Goal: Task Accomplishment & Management: Use online tool/utility

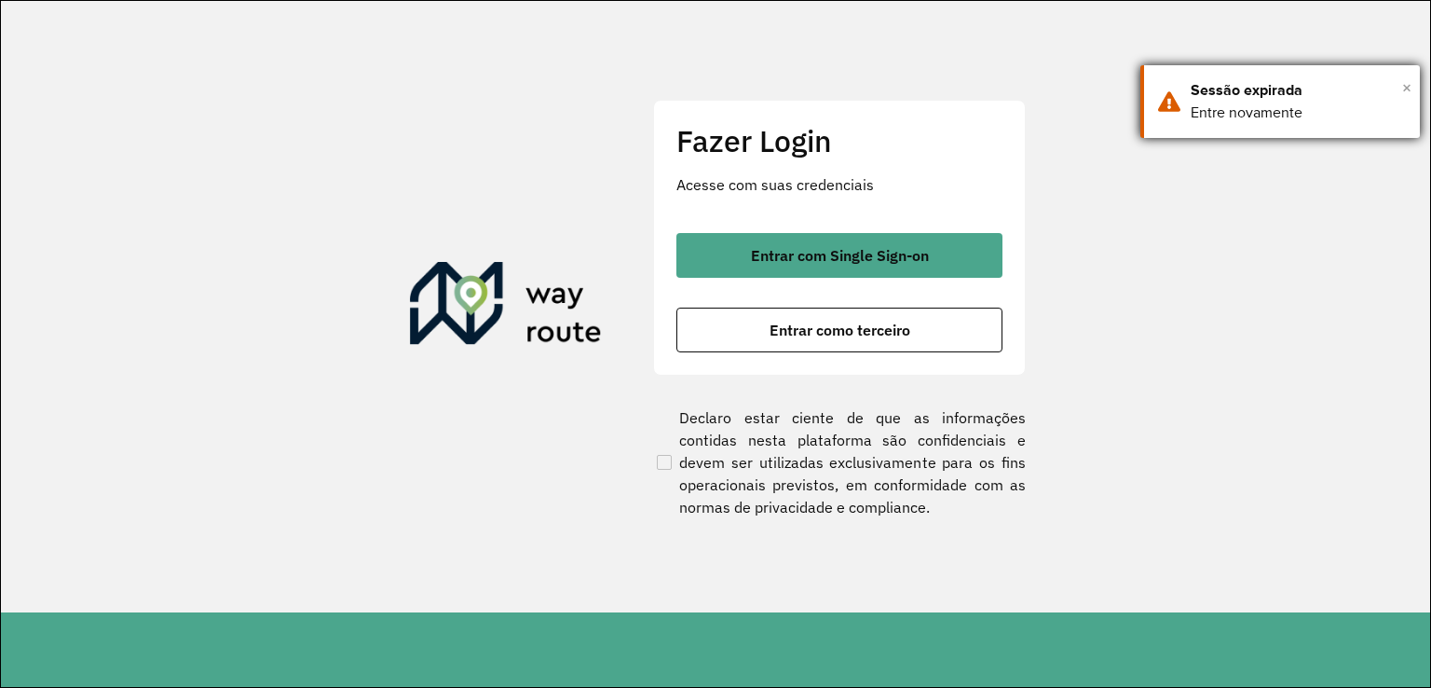
click at [1406, 83] on span "×" at bounding box center [1407, 88] width 9 height 28
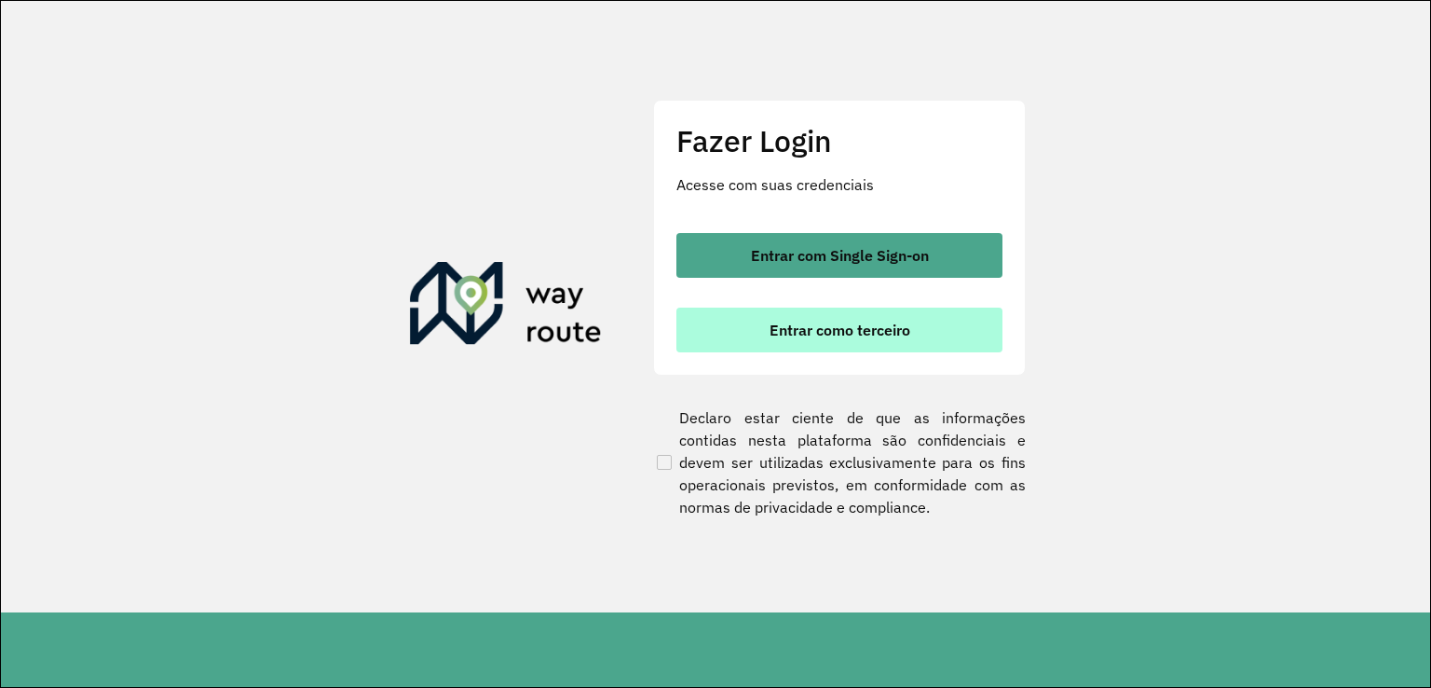
click at [842, 324] on span "Entrar como terceiro" at bounding box center [840, 329] width 141 height 15
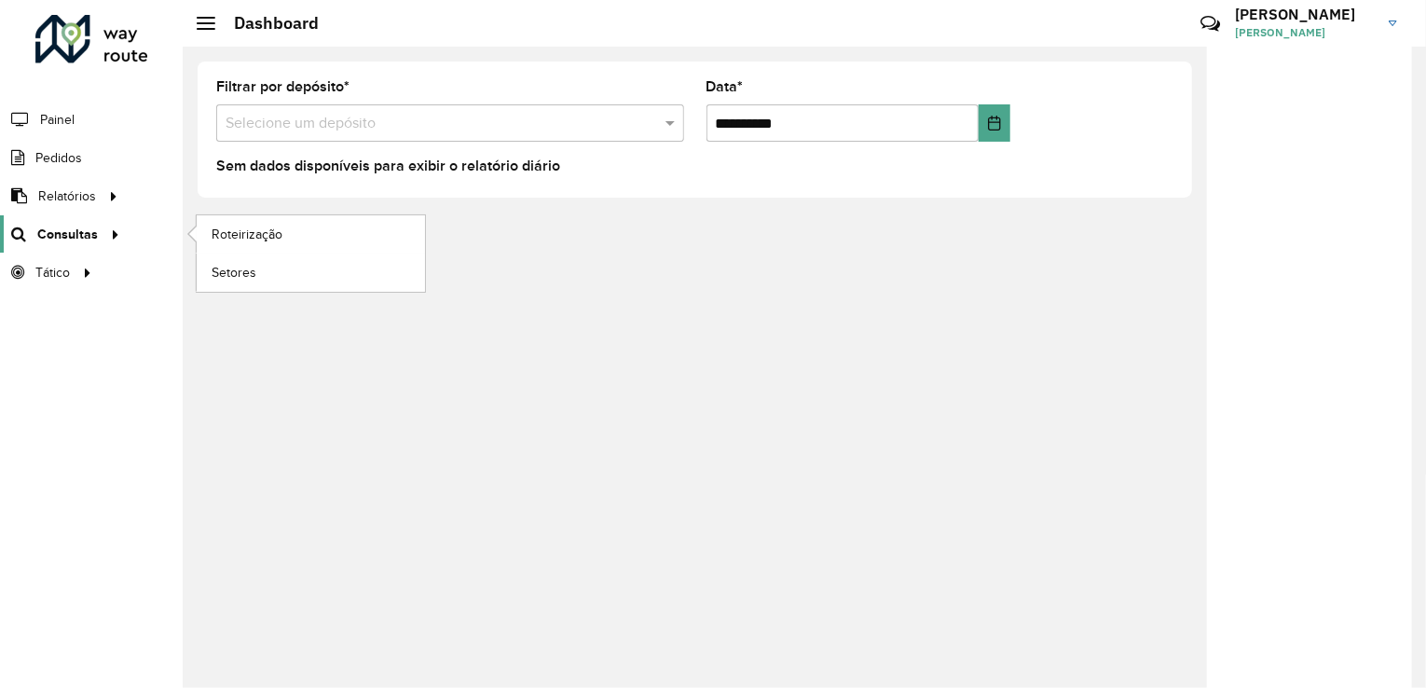
click at [93, 233] on span "Consultas" at bounding box center [67, 235] width 61 height 20
click at [239, 232] on span "Roteirização" at bounding box center [249, 235] width 75 height 20
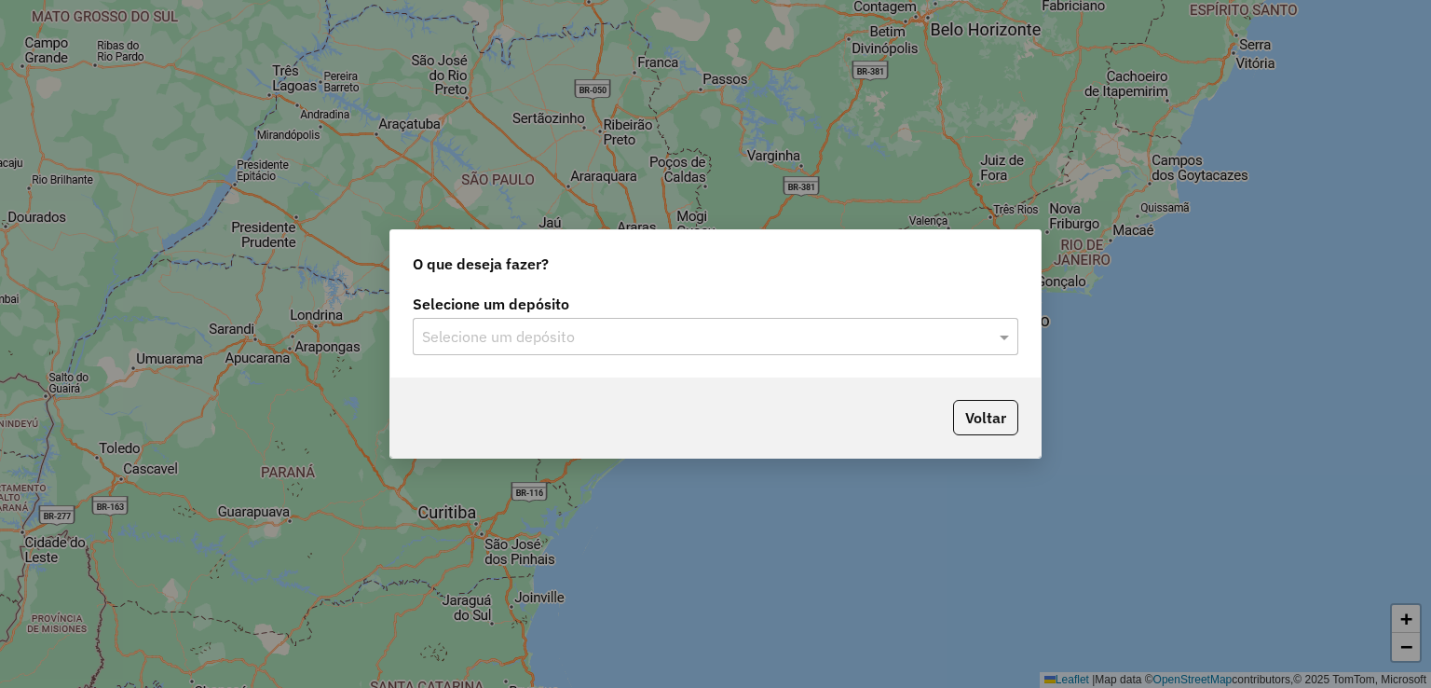
click at [911, 323] on div "Selecione um depósito" at bounding box center [716, 336] width 606 height 37
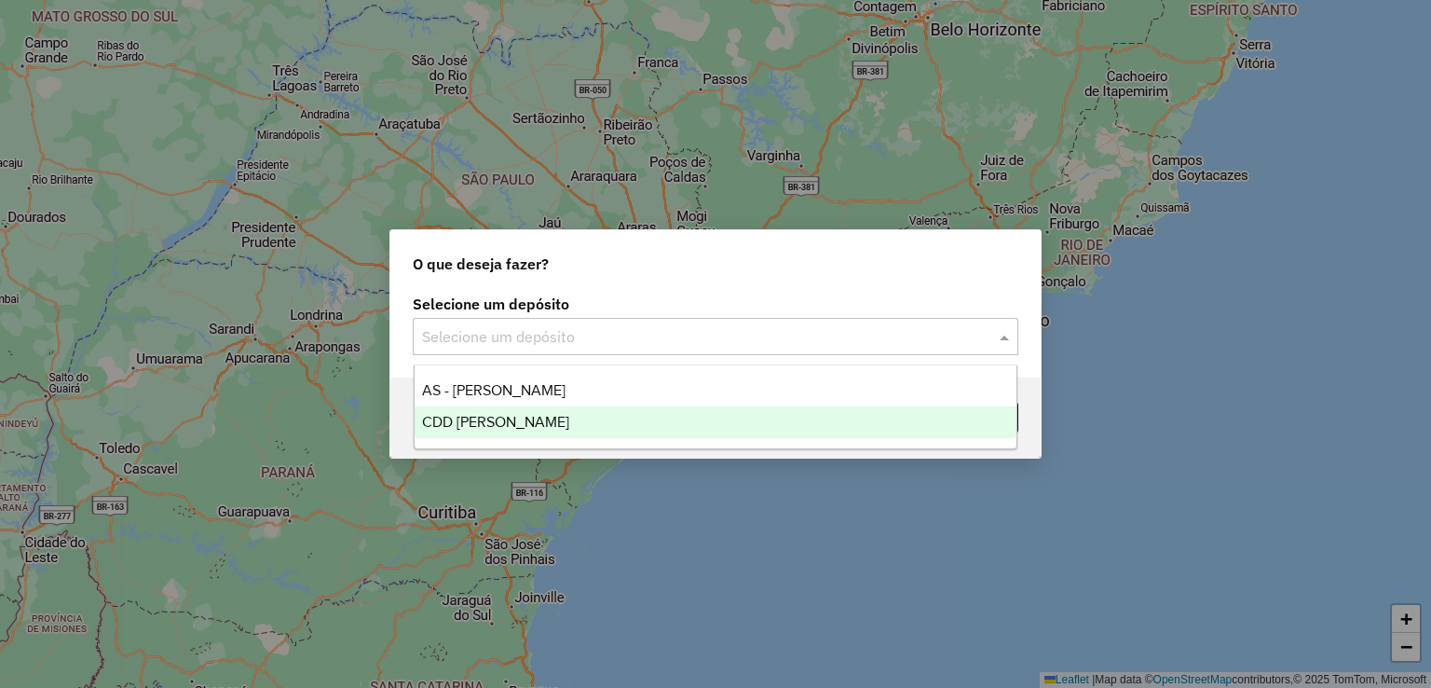
click at [716, 427] on div "CDD [PERSON_NAME]" at bounding box center [716, 422] width 603 height 32
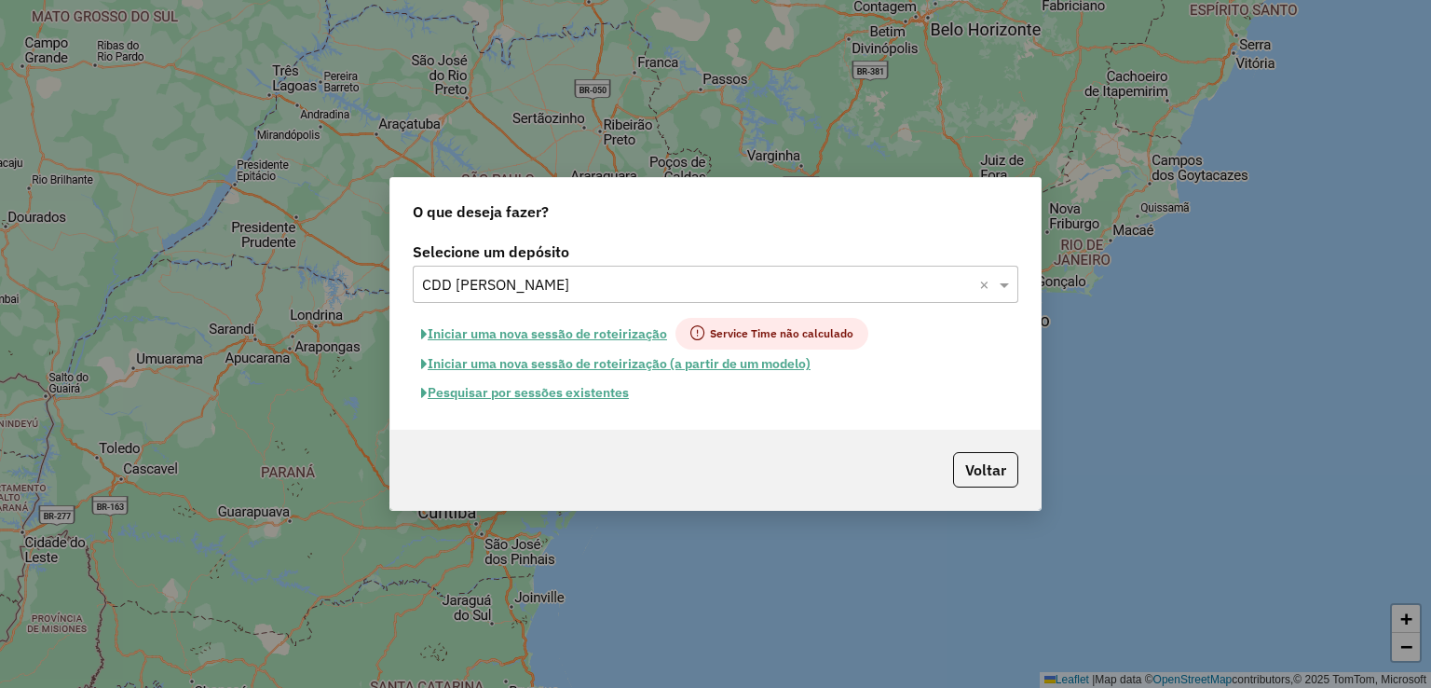
click at [615, 335] on button "Iniciar uma nova sessão de roteirização" at bounding box center [544, 334] width 263 height 32
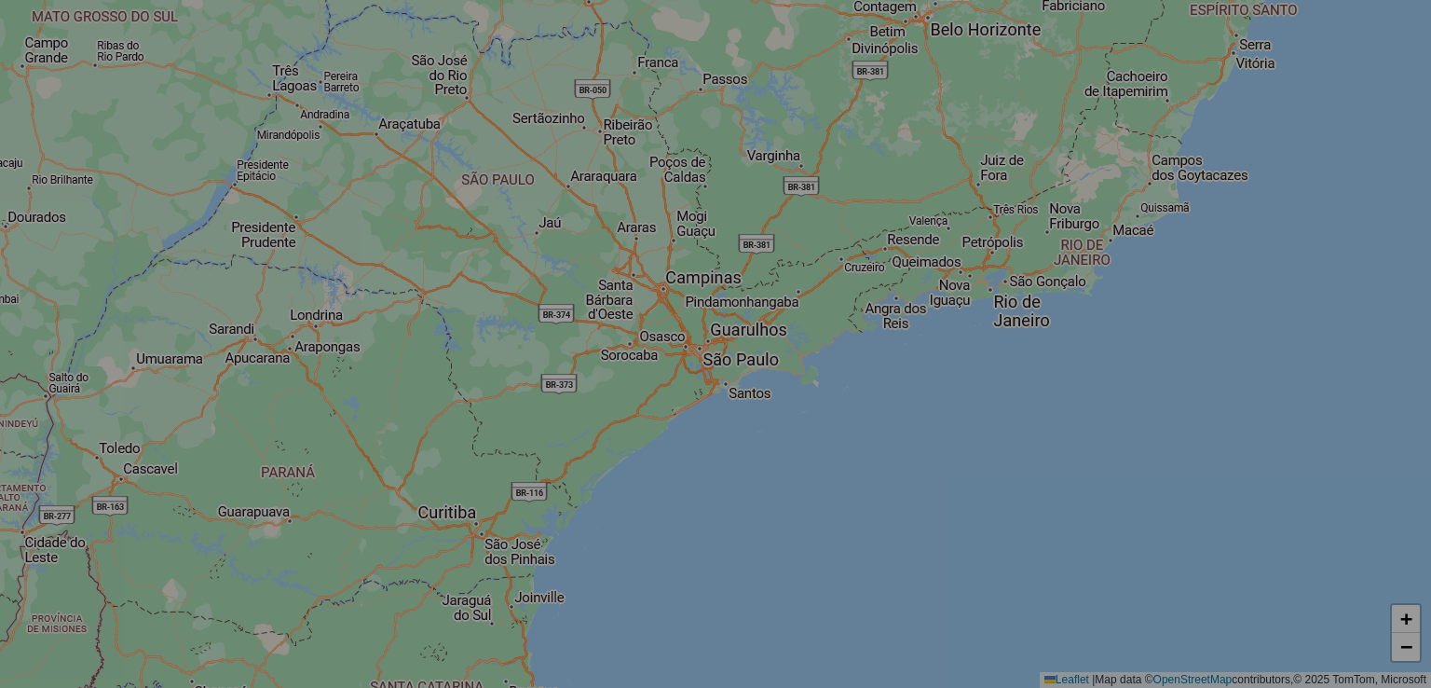
select select "*"
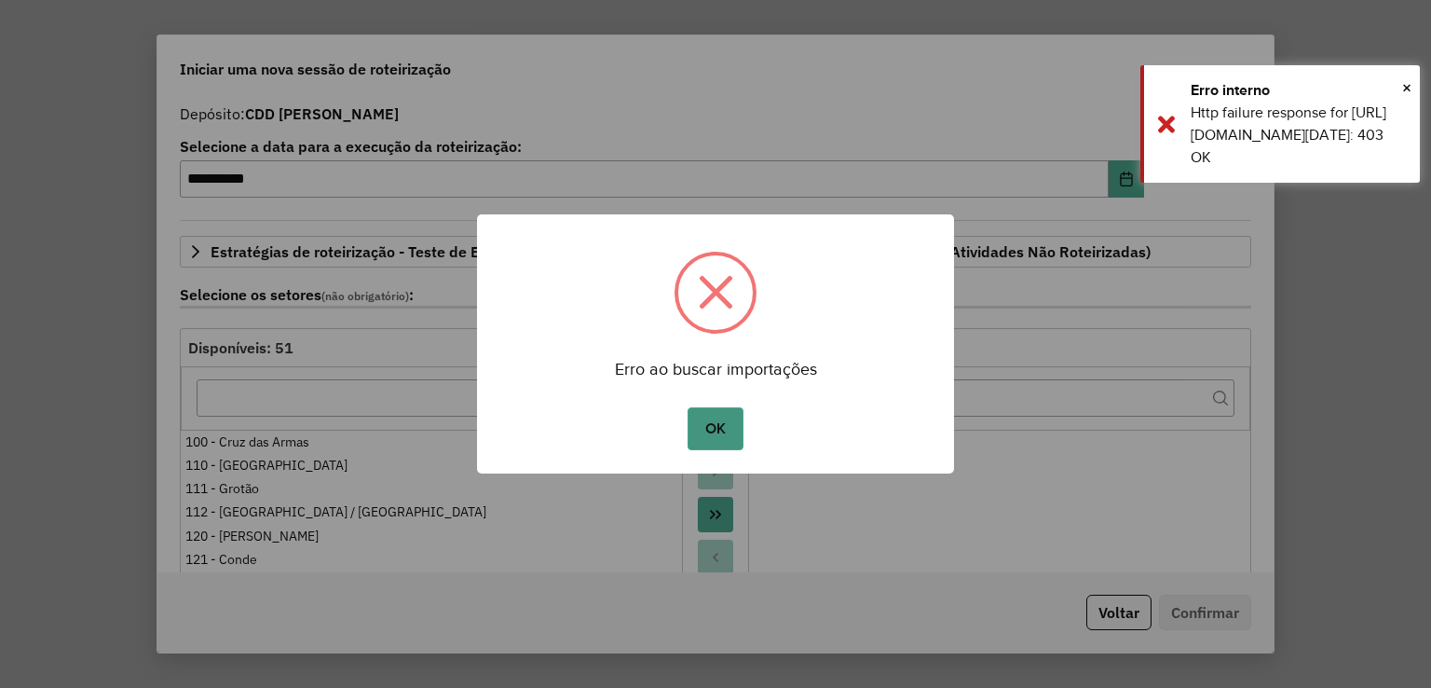
click at [723, 431] on button "OK" at bounding box center [715, 428] width 55 height 43
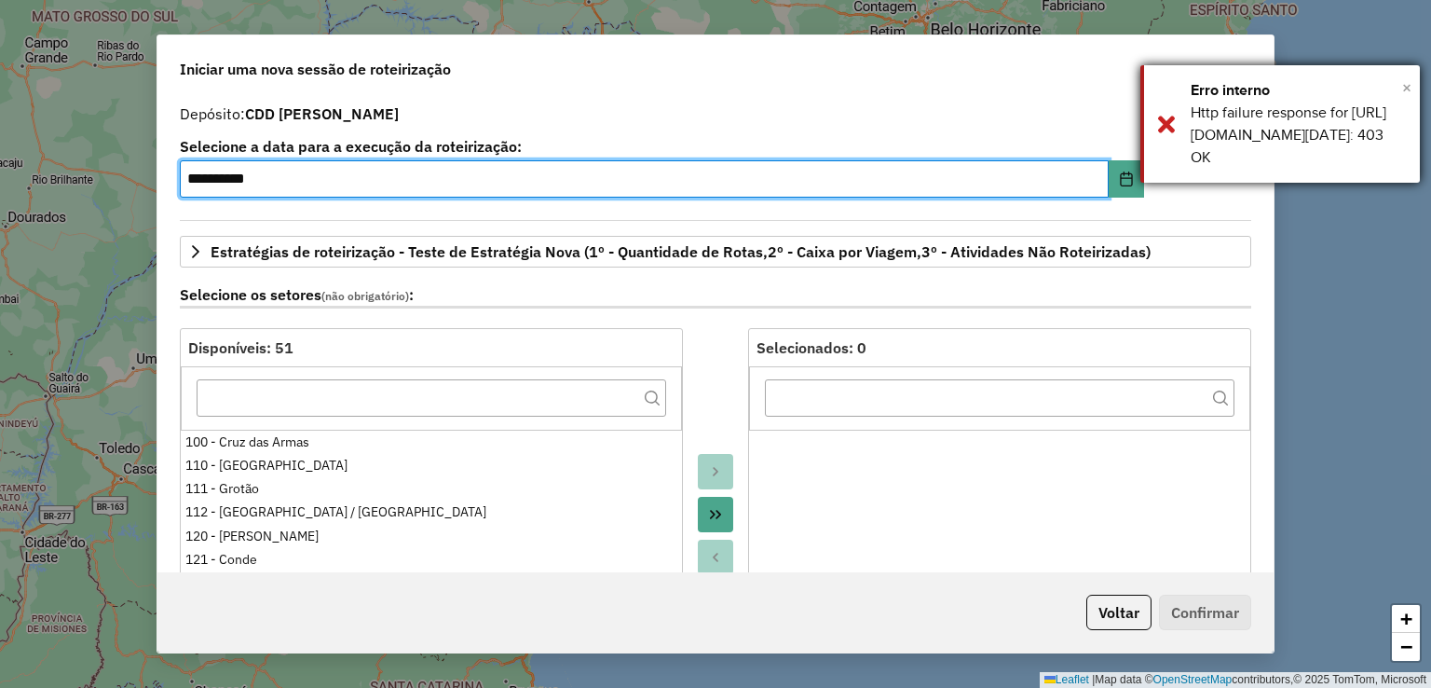
click at [1405, 87] on span "×" at bounding box center [1407, 87] width 9 height 21
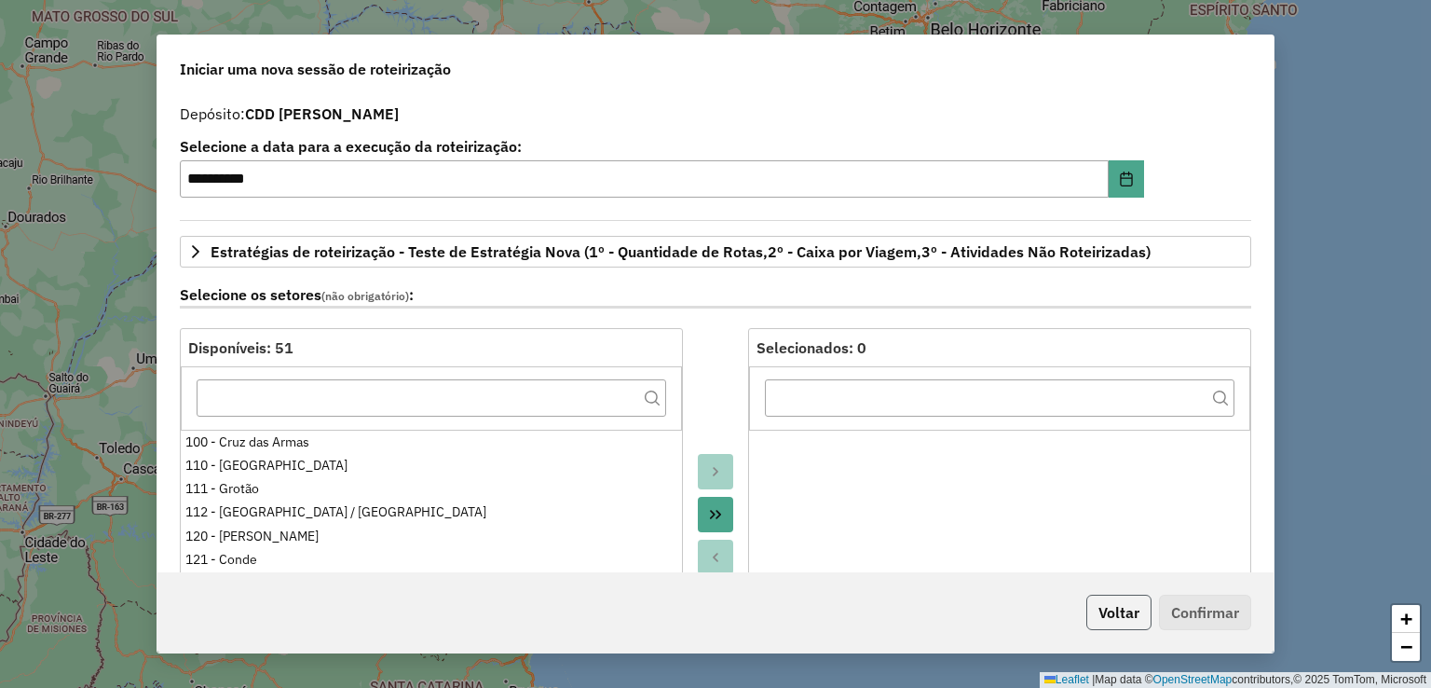
click at [1125, 615] on button "Voltar" at bounding box center [1119, 612] width 65 height 35
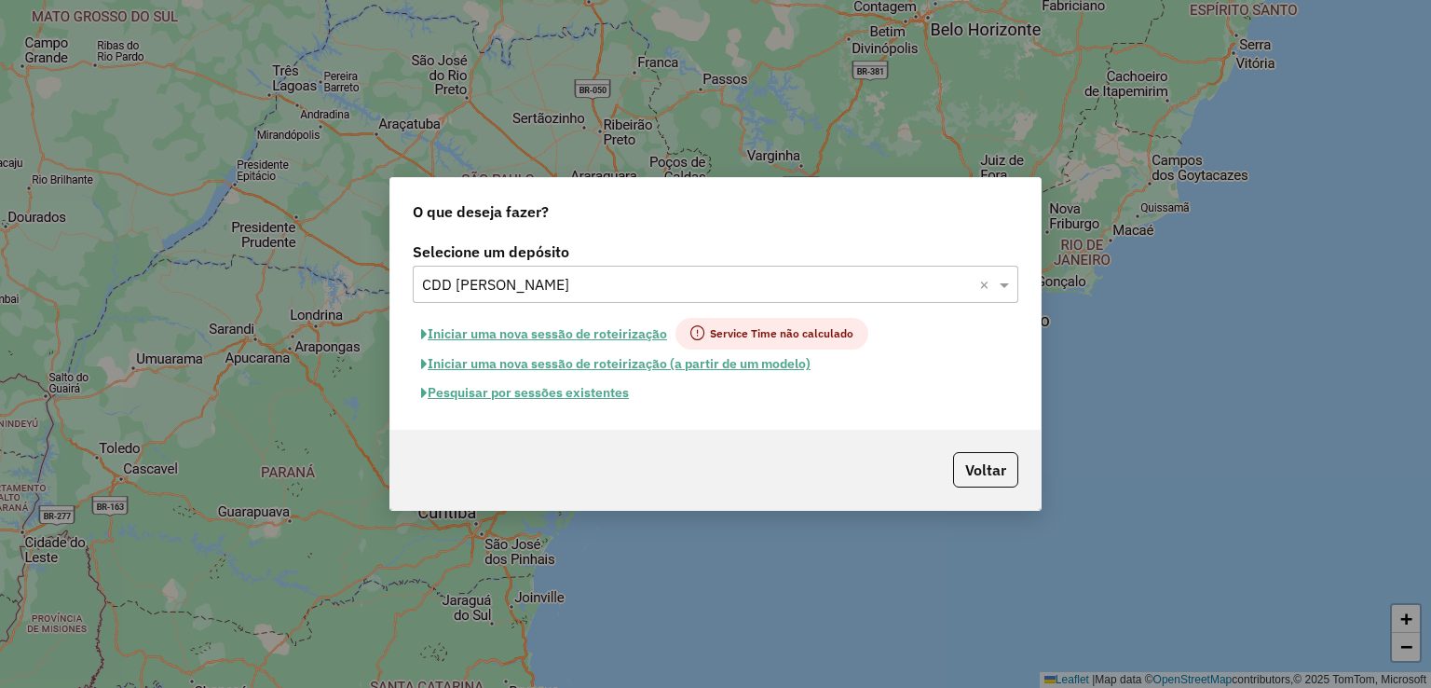
click at [538, 394] on button "Pesquisar por sessões existentes" at bounding box center [525, 392] width 225 height 29
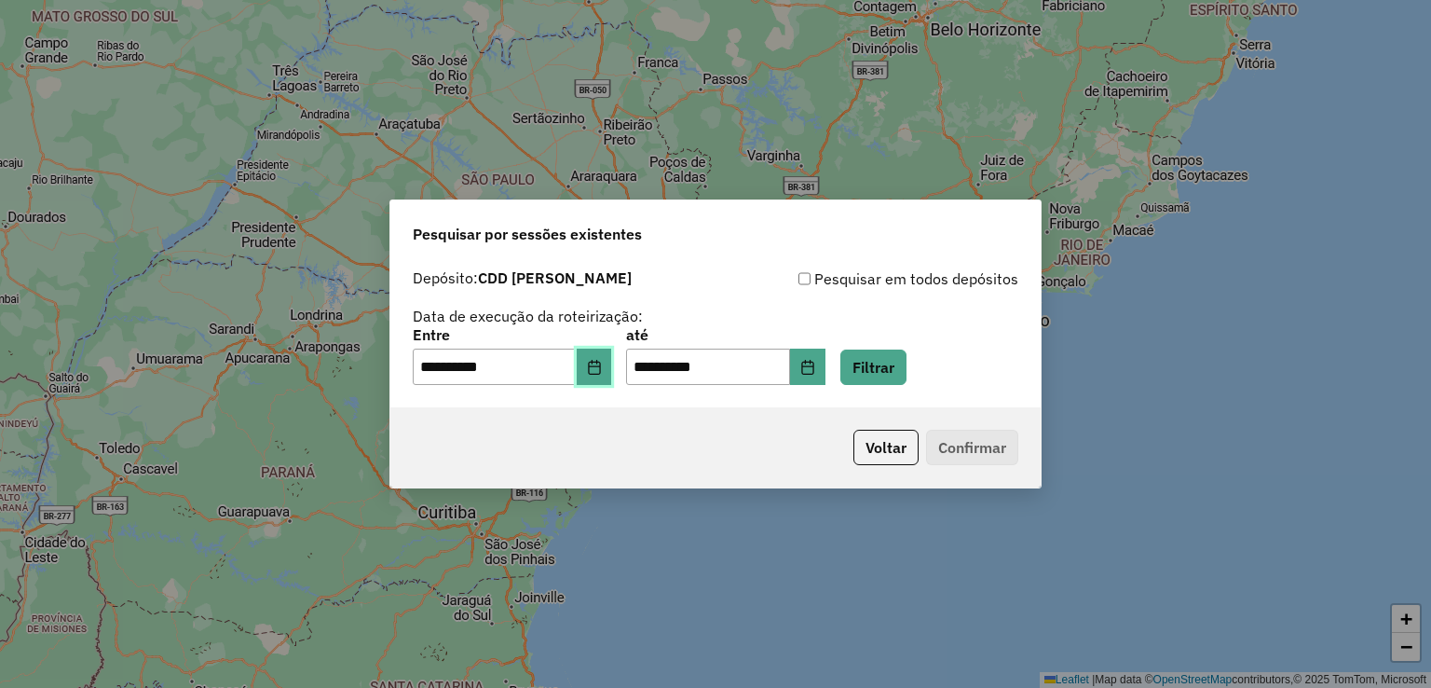
click at [602, 364] on icon "Choose Date" at bounding box center [594, 367] width 15 height 15
click at [764, 310] on div "**********" at bounding box center [716, 326] width 606 height 118
click at [907, 376] on button "Filtrar" at bounding box center [874, 366] width 66 height 35
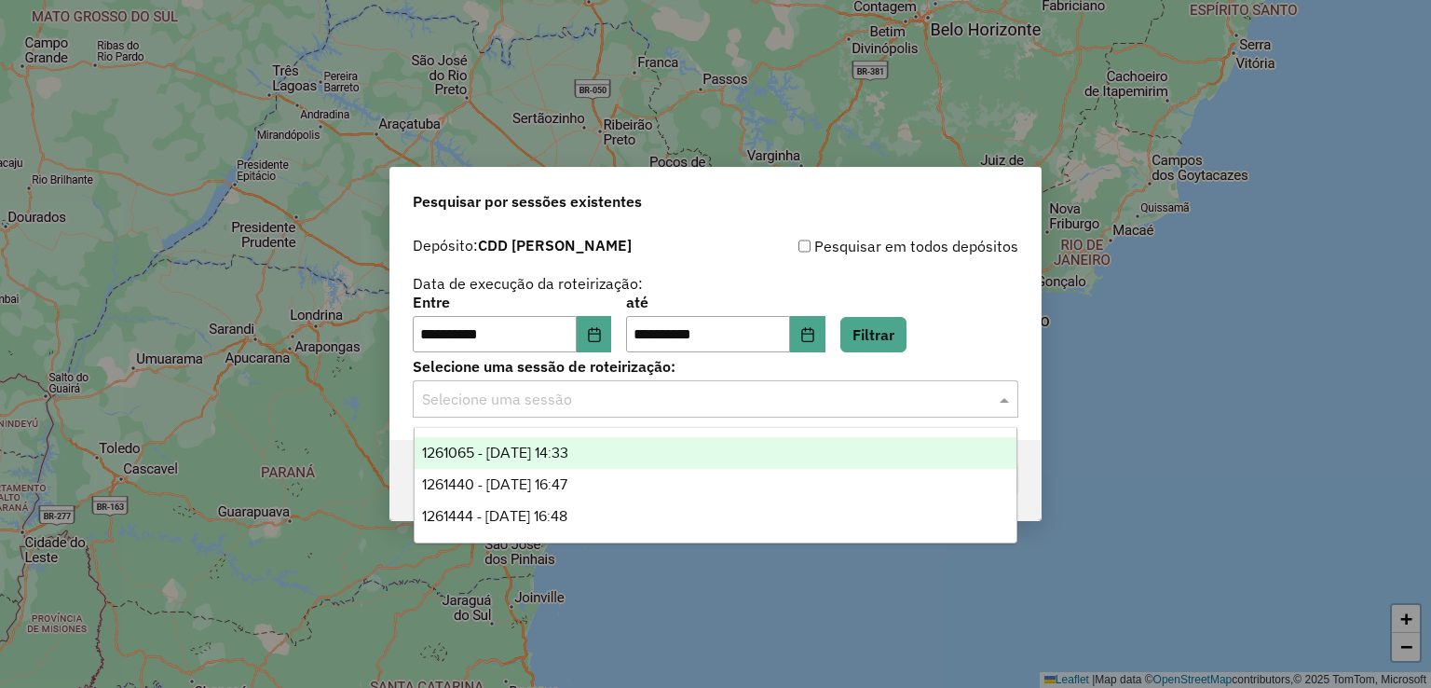
click at [878, 392] on input "text" at bounding box center [697, 400] width 550 height 22
click at [818, 457] on div "1261065 - 08/09/2025 14:33" at bounding box center [716, 453] width 603 height 32
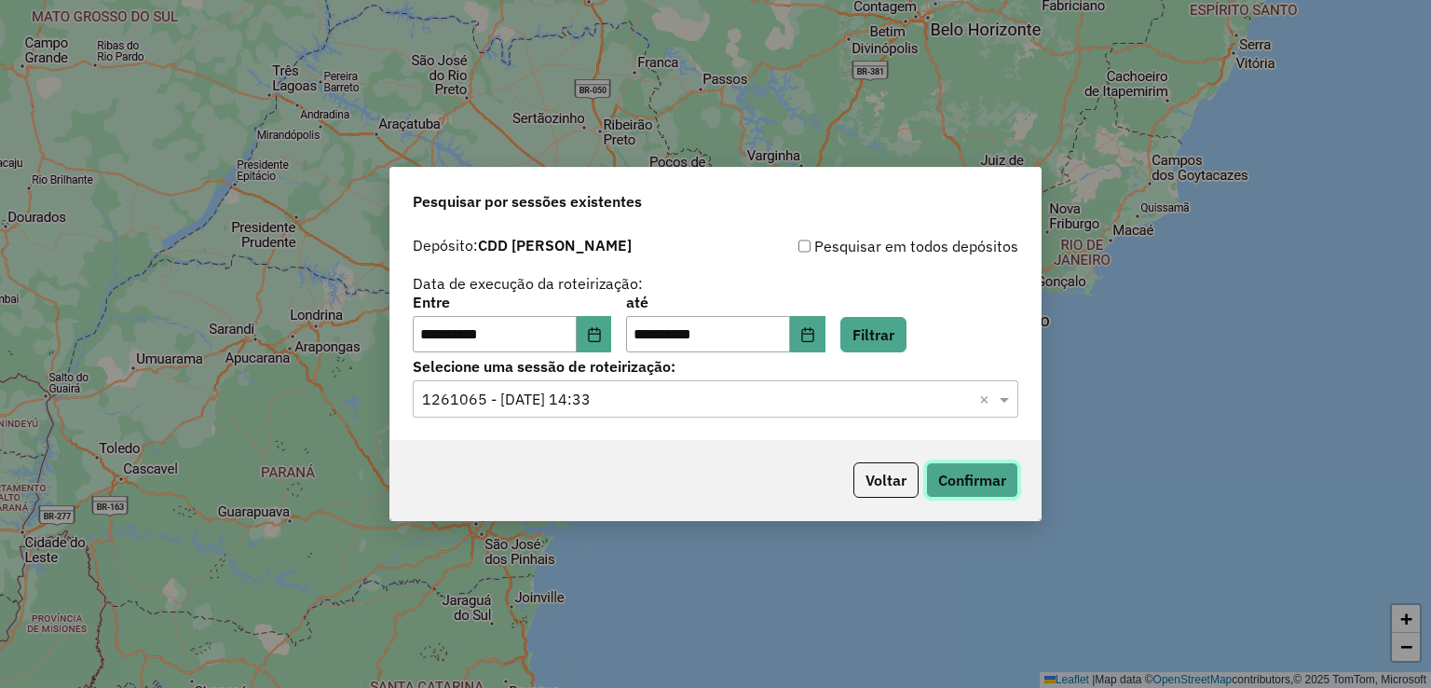
click at [953, 479] on button "Confirmar" at bounding box center [972, 479] width 92 height 35
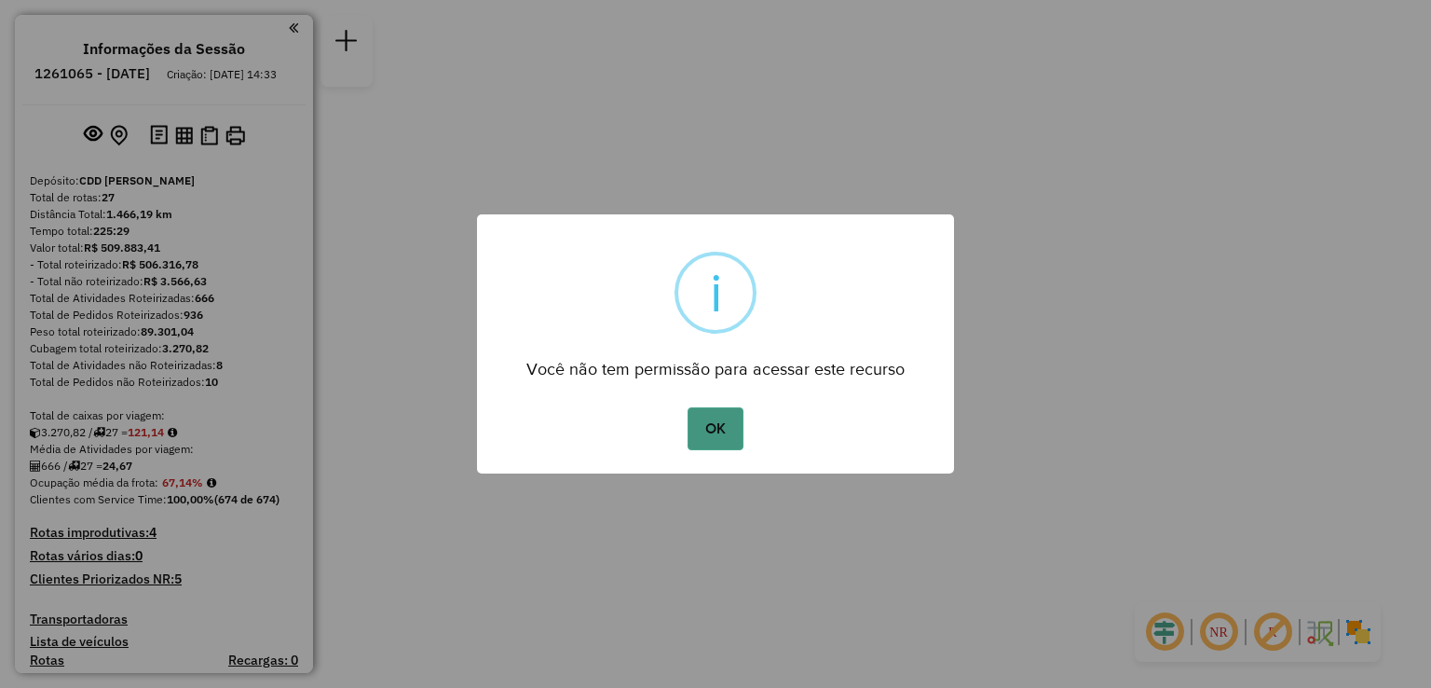
click at [731, 433] on button "OK" at bounding box center [715, 428] width 55 height 43
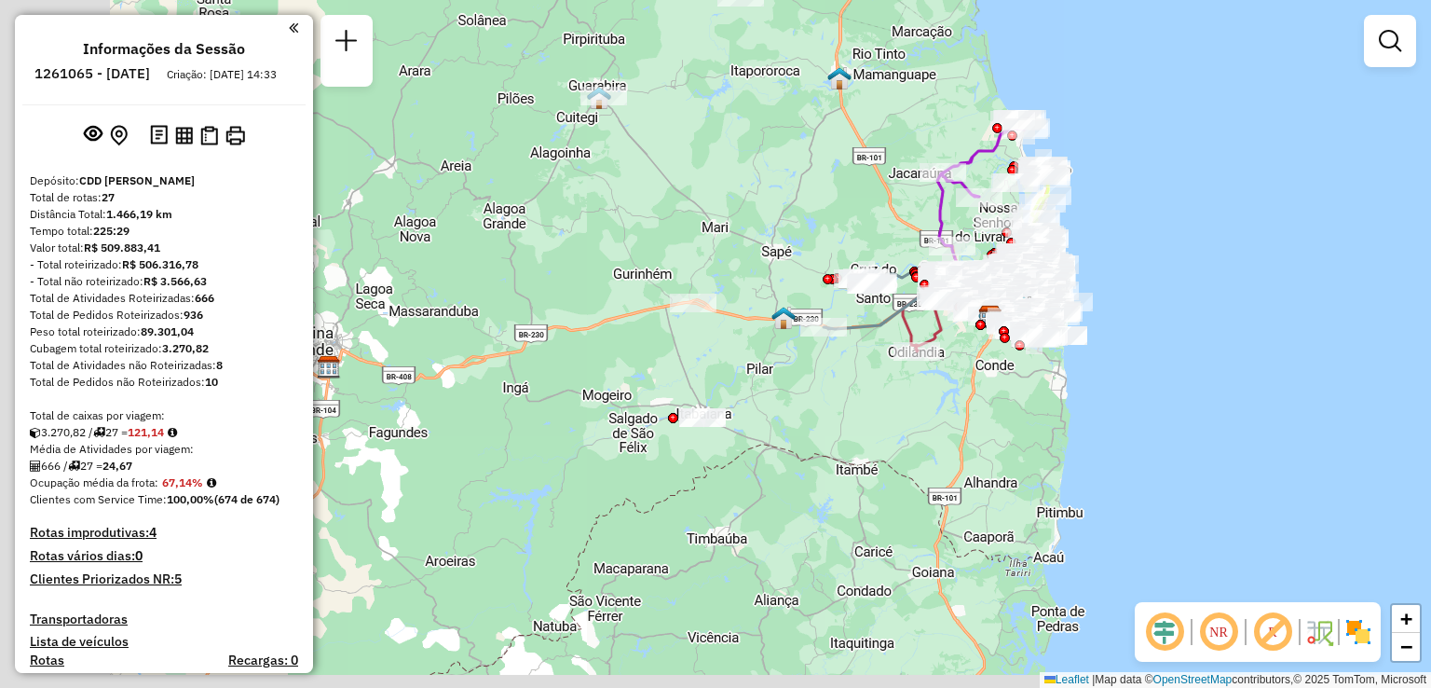
drag, startPoint x: 570, startPoint y: 499, endPoint x: 845, endPoint y: 472, distance: 276.2
click at [845, 472] on div "Janela de atendimento Grade de atendimento Capacidade Transportadoras Veículos …" at bounding box center [715, 344] width 1431 height 688
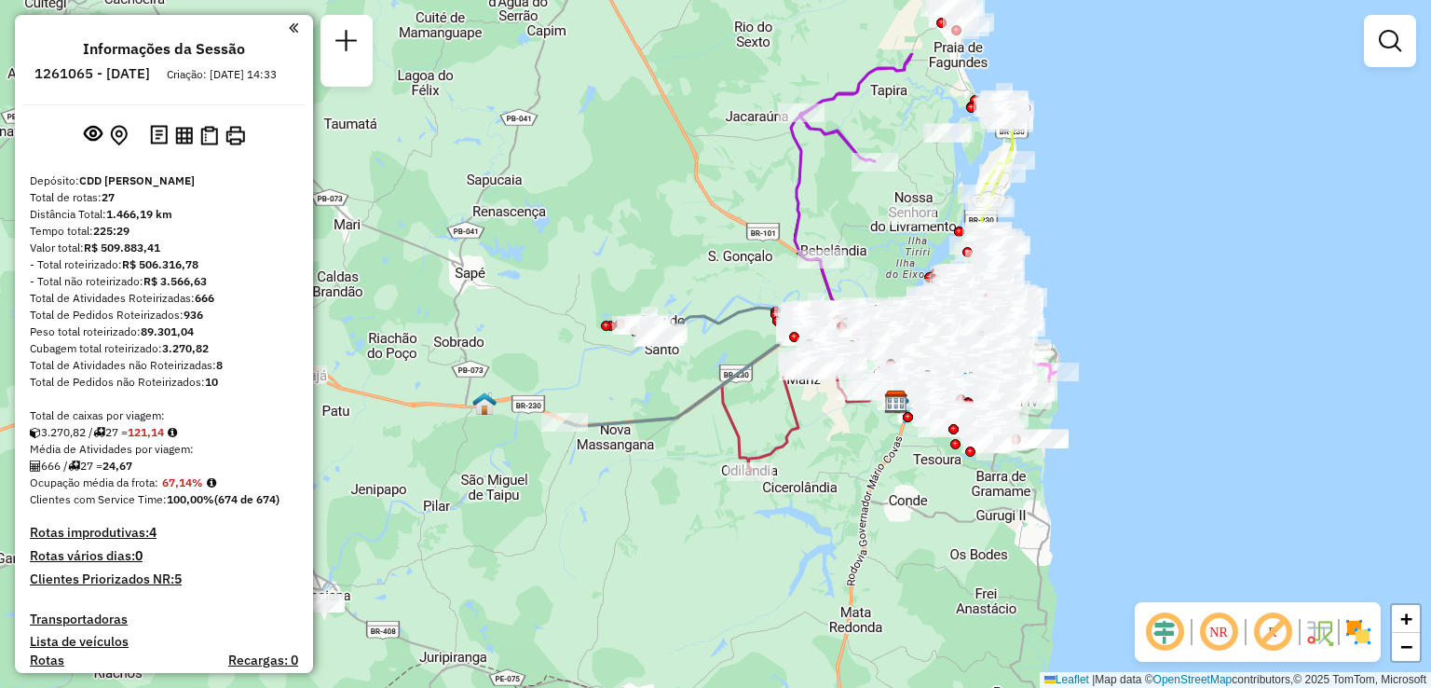
drag, startPoint x: 920, startPoint y: 390, endPoint x: 669, endPoint y: 512, distance: 278.8
click at [669, 512] on div "Janela de atendimento Grade de atendimento Capacidade Transportadoras Veículos …" at bounding box center [715, 344] width 1431 height 688
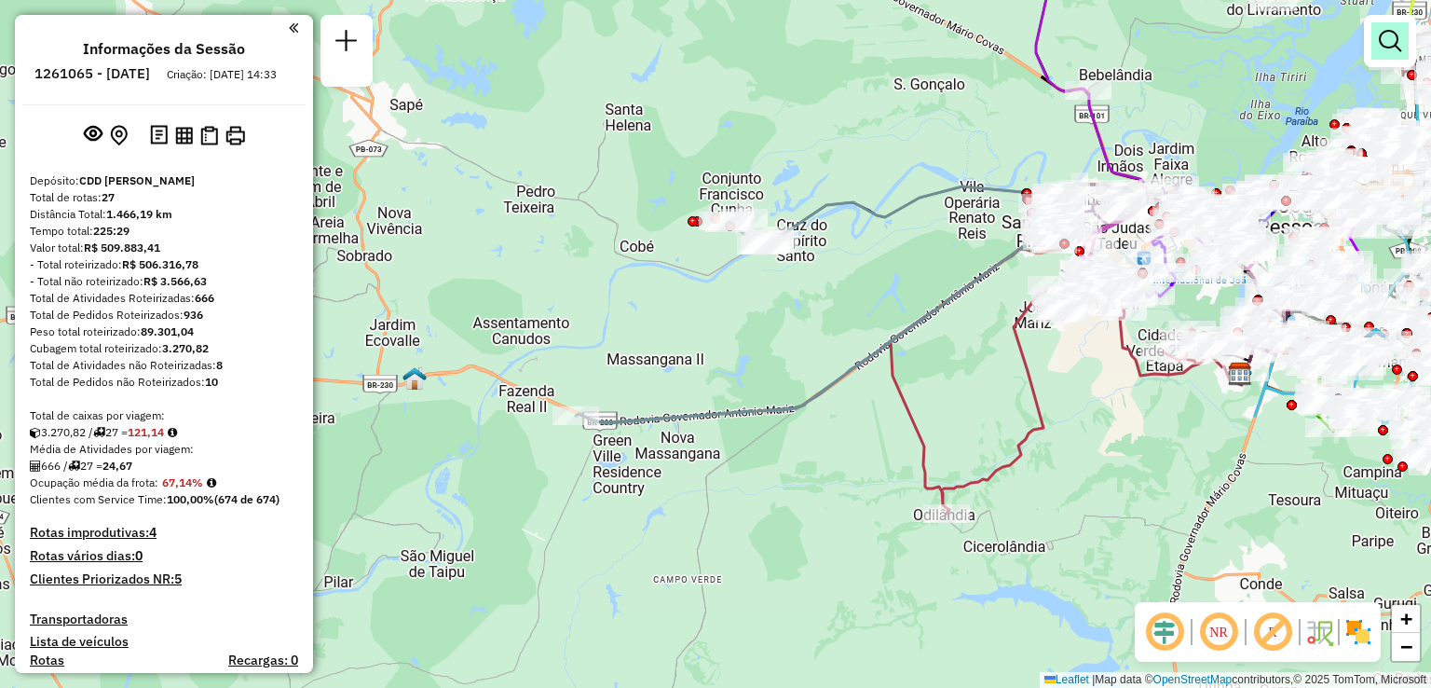
click at [1391, 42] on em at bounding box center [1390, 41] width 22 height 22
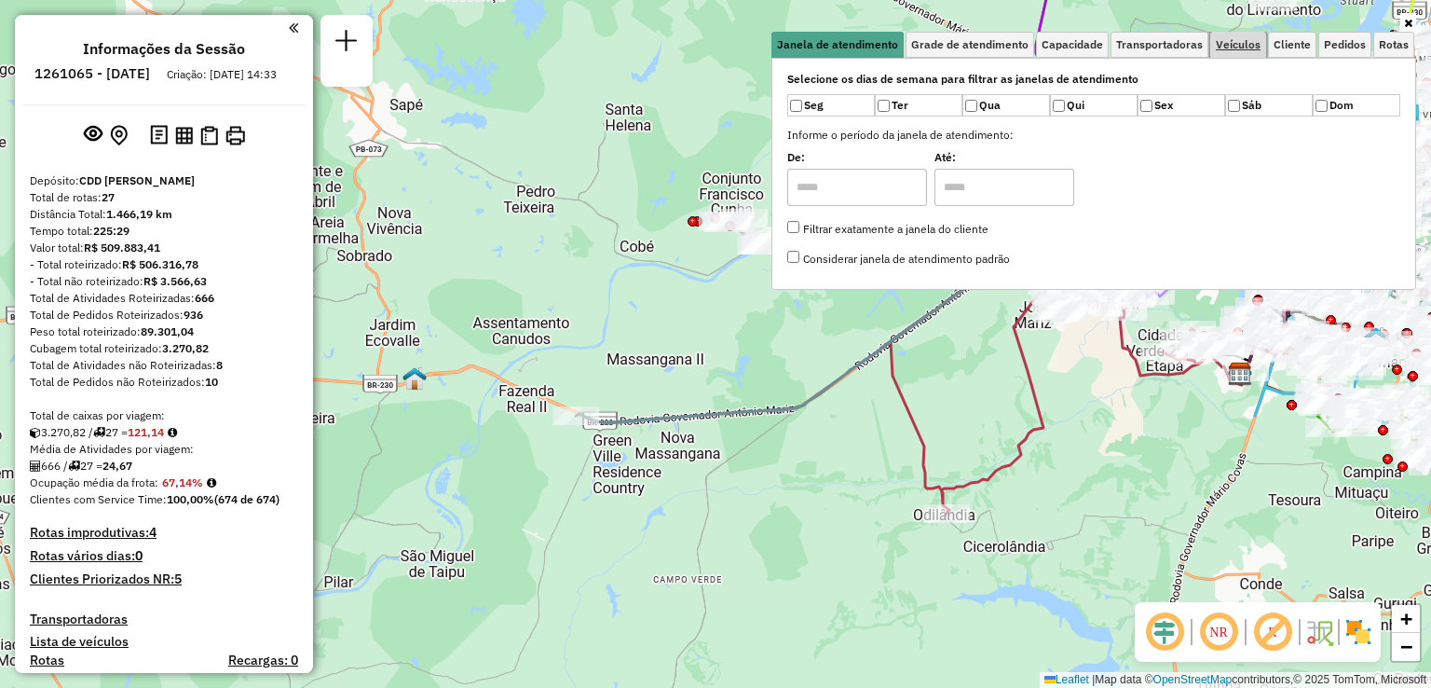
click at [1245, 42] on span "Veículos" at bounding box center [1238, 44] width 45 height 11
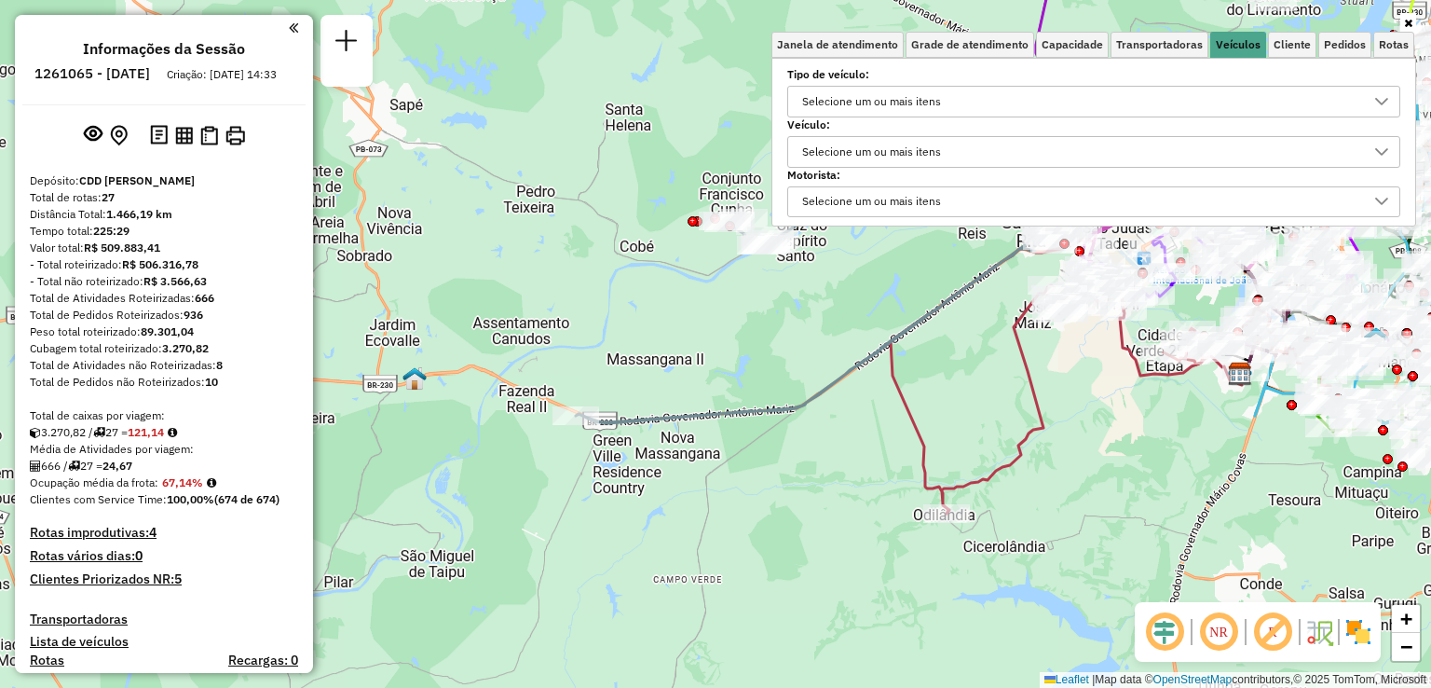
click at [911, 157] on div "Selecione um ou mais itens" at bounding box center [872, 152] width 152 height 30
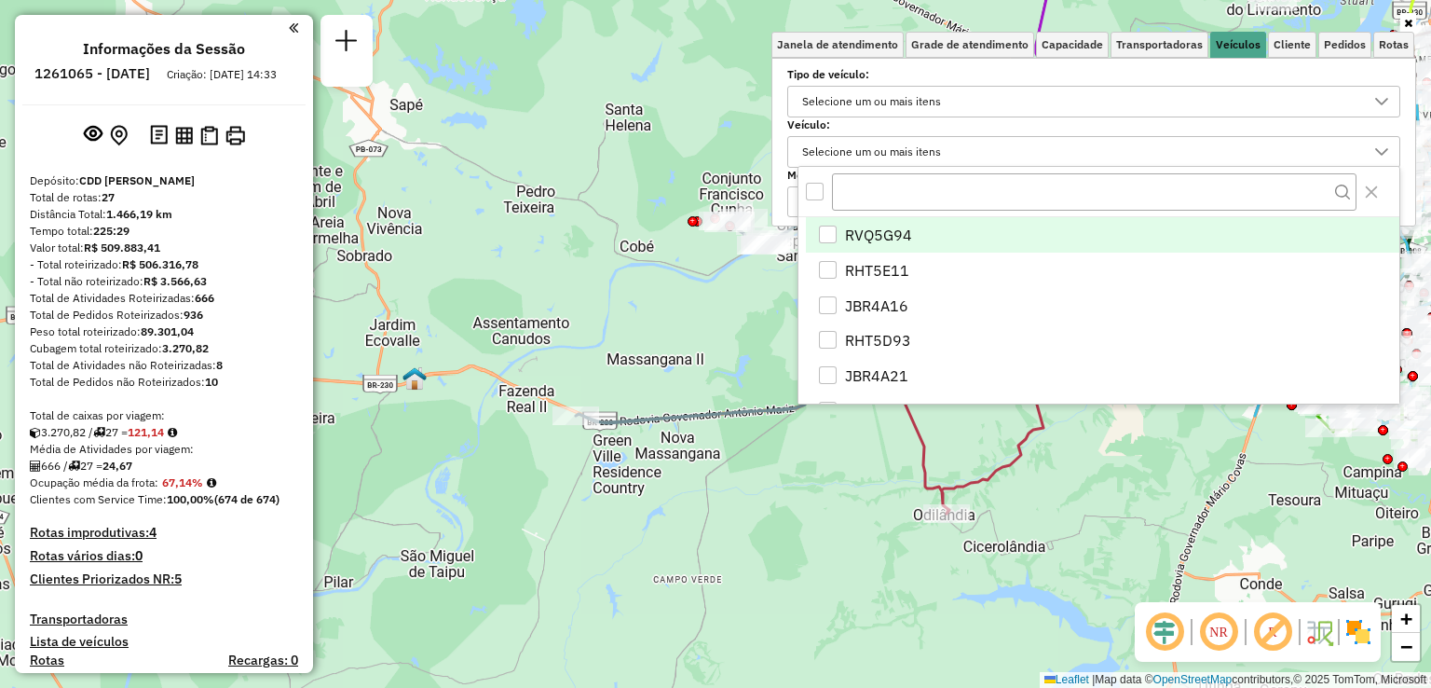
scroll to position [10, 66]
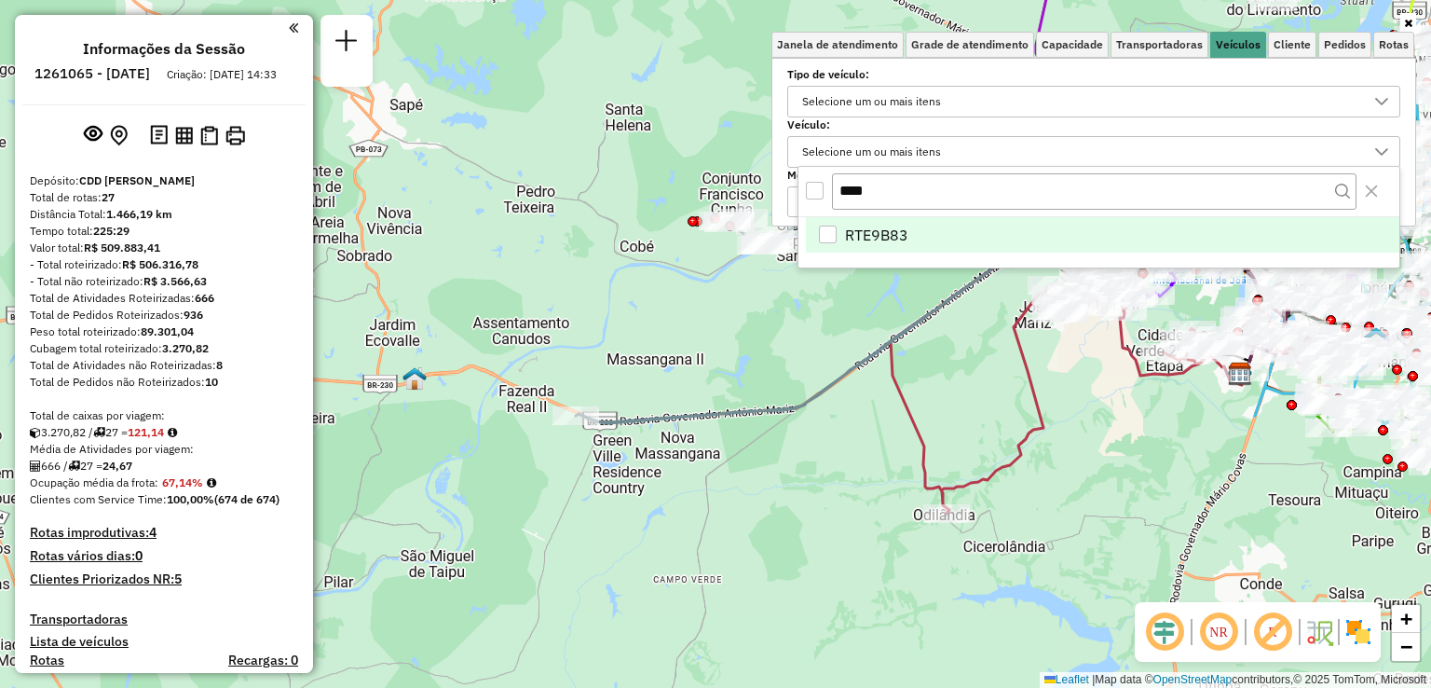
type input "****"
click at [832, 234] on div "RTE9B83" at bounding box center [828, 235] width 18 height 18
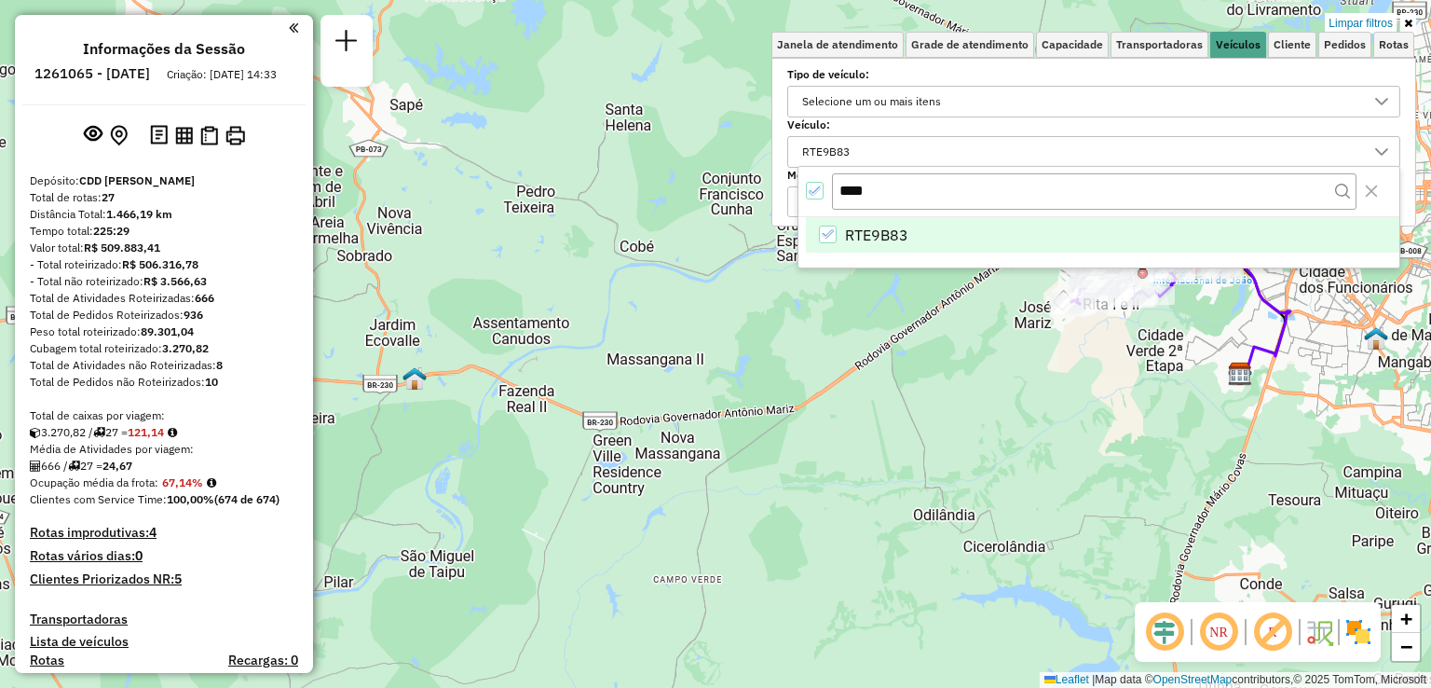
click at [687, 303] on div "Limpar filtros Janela de atendimento Grade de atendimento Capacidade Transporta…" at bounding box center [715, 344] width 1431 height 688
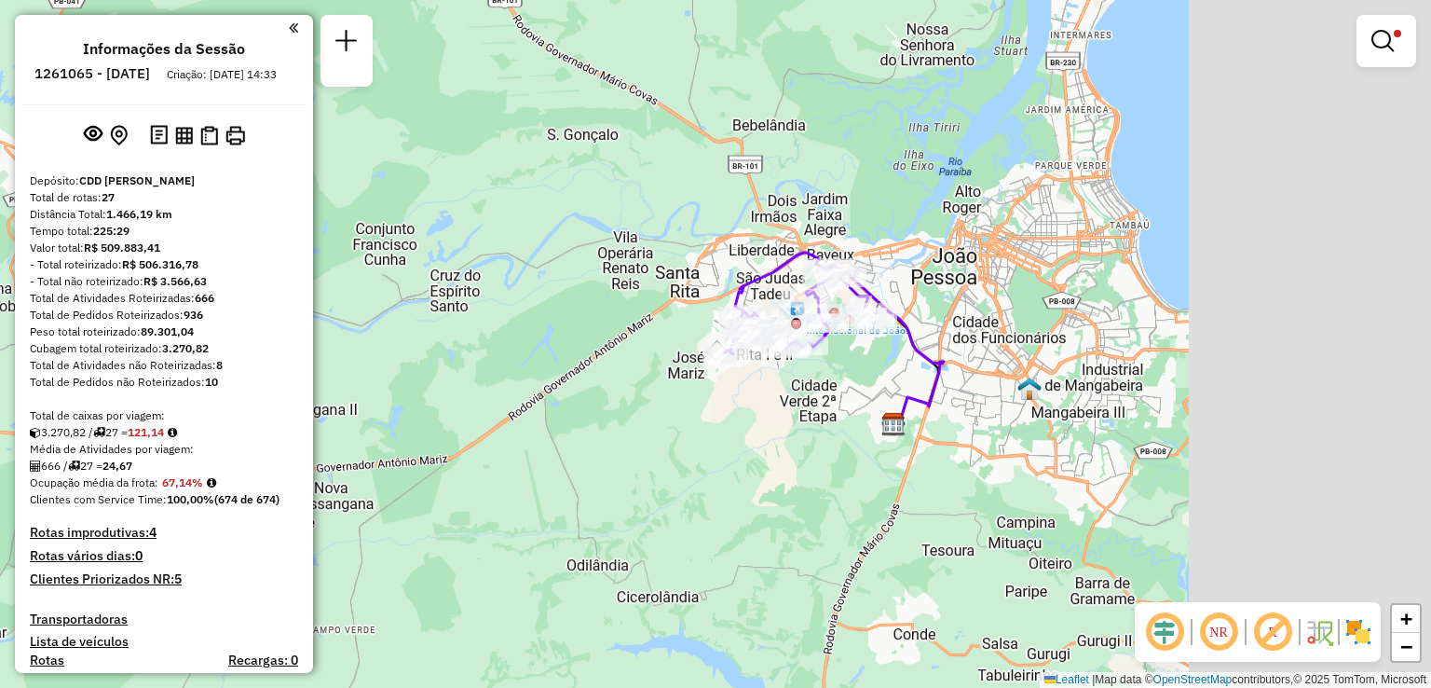
drag, startPoint x: 558, startPoint y: 325, endPoint x: 339, endPoint y: 353, distance: 220.8
click at [339, 353] on div "Limpar filtros Janela de atendimento Grade de atendimento Capacidade Transporta…" at bounding box center [715, 344] width 1431 height 688
